Goal: Complete application form

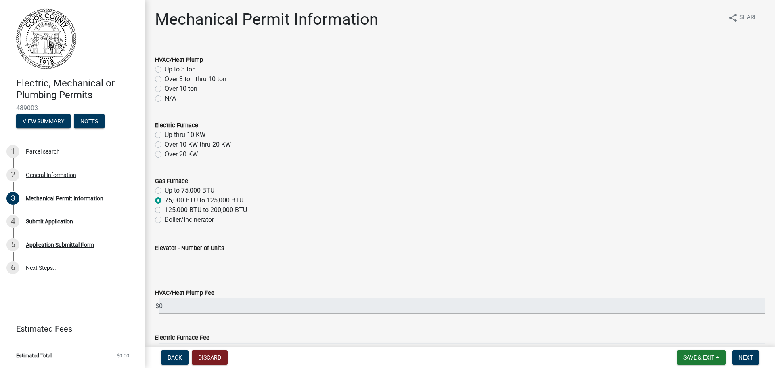
click at [165, 81] on label "Over 3 ton thru 10 ton" at bounding box center [196, 79] width 62 height 10
click at [165, 80] on input "Over 3 ton thru 10 ton" at bounding box center [167, 76] width 5 height 5
radio input "true"
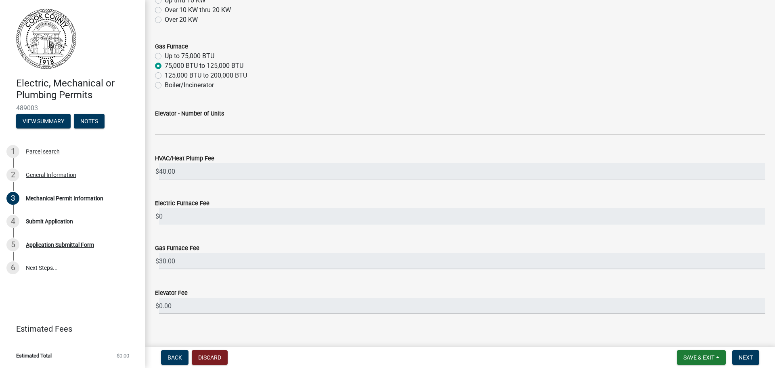
scroll to position [144, 0]
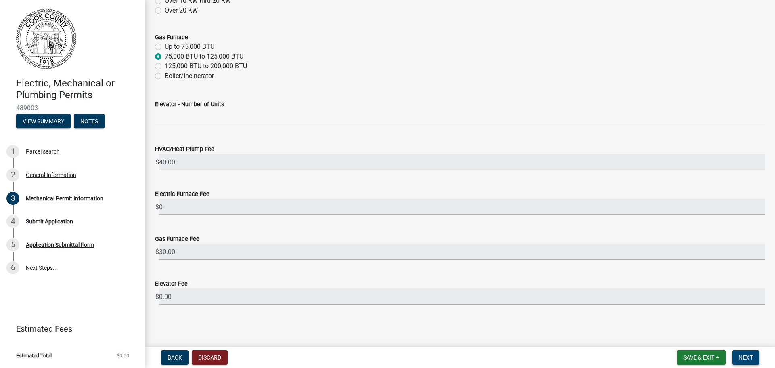
click at [755, 359] on button "Next" at bounding box center [745, 357] width 27 height 15
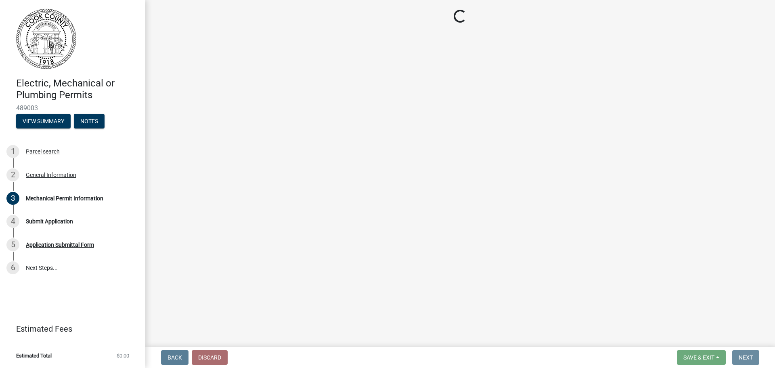
scroll to position [0, 0]
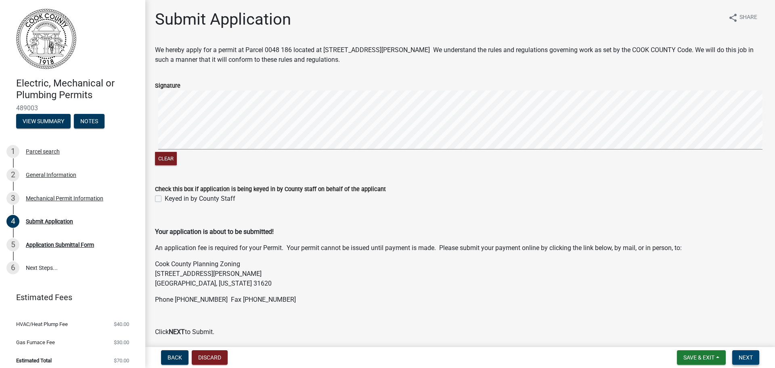
click at [749, 355] on span "Next" at bounding box center [746, 357] width 14 height 6
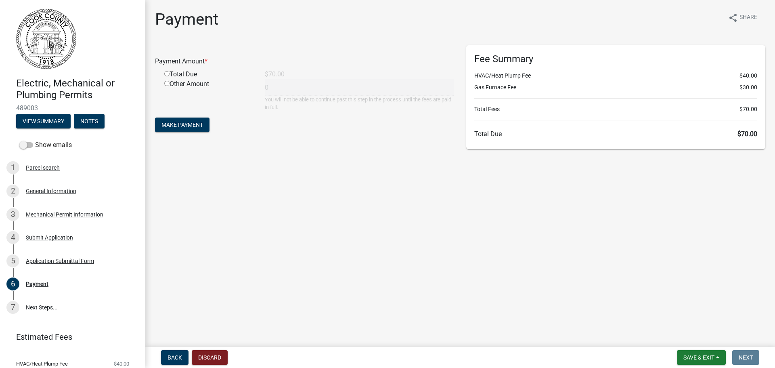
click at [168, 74] on input "radio" at bounding box center [166, 73] width 5 height 5
radio input "true"
type input "70"
click at [202, 125] on span "Make Payment" at bounding box center [182, 125] width 42 height 6
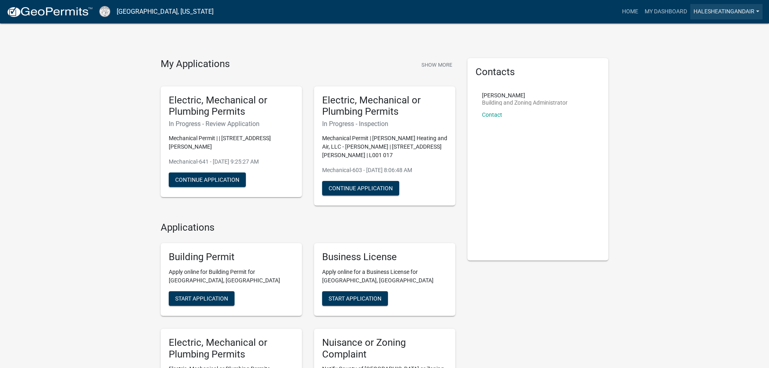
click at [736, 6] on link "halesheatingandair" at bounding box center [726, 11] width 72 height 15
click at [723, 32] on link "Account" at bounding box center [730, 32] width 65 height 19
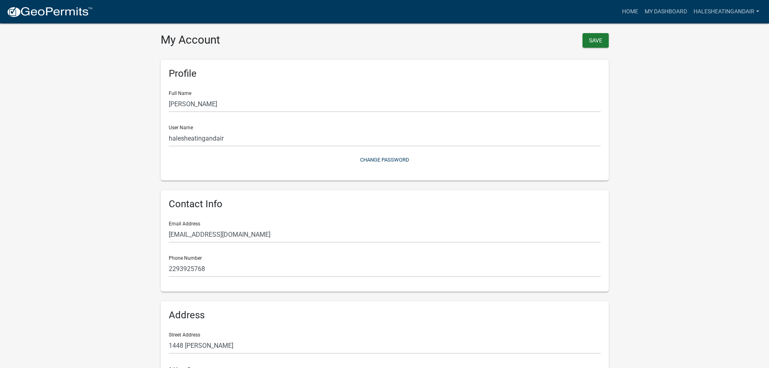
drag, startPoint x: 580, startPoint y: 2, endPoint x: 751, endPoint y: 101, distance: 197.2
click at [751, 101] on wm-user-profile-view "more_horiz Home My Dashboard halesheatingandair Account Logout My Account Save …" at bounding box center [384, 240] width 769 height 461
